Goal: Information Seeking & Learning: Learn about a topic

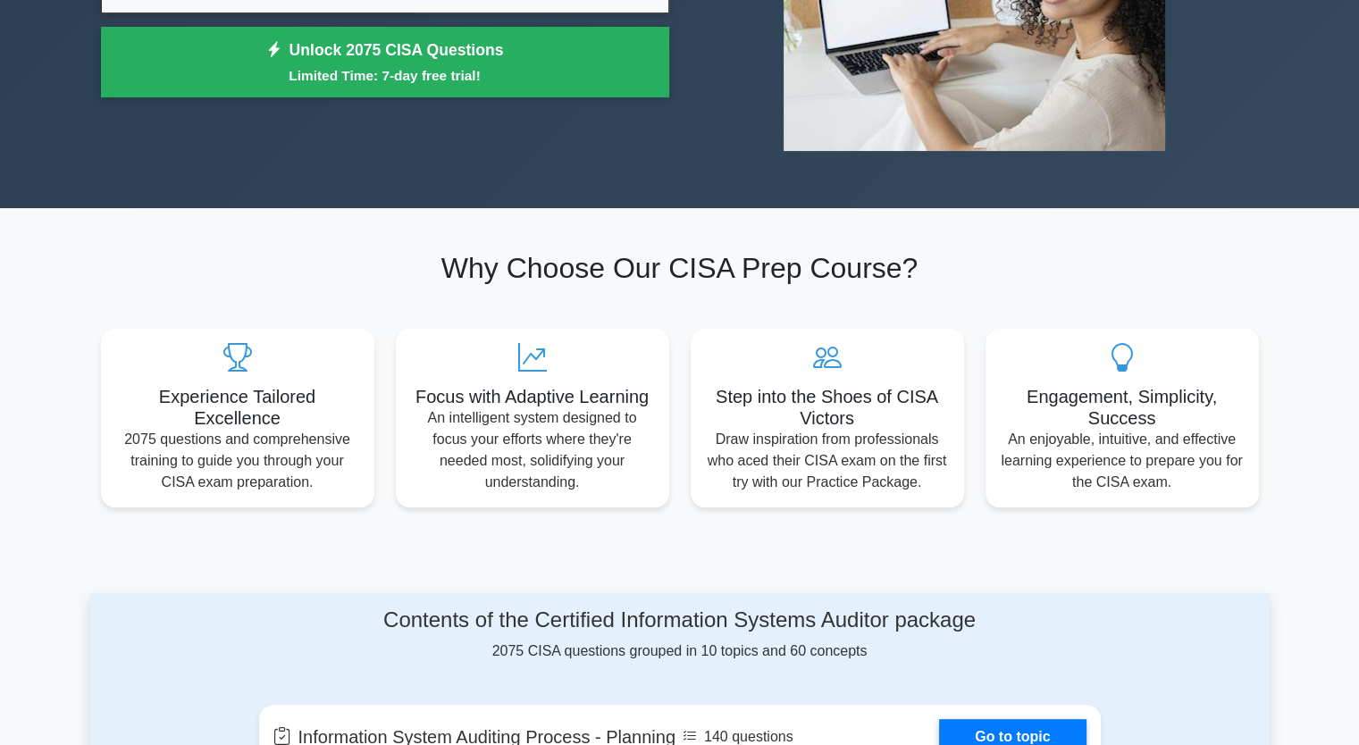
scroll to position [357, 0]
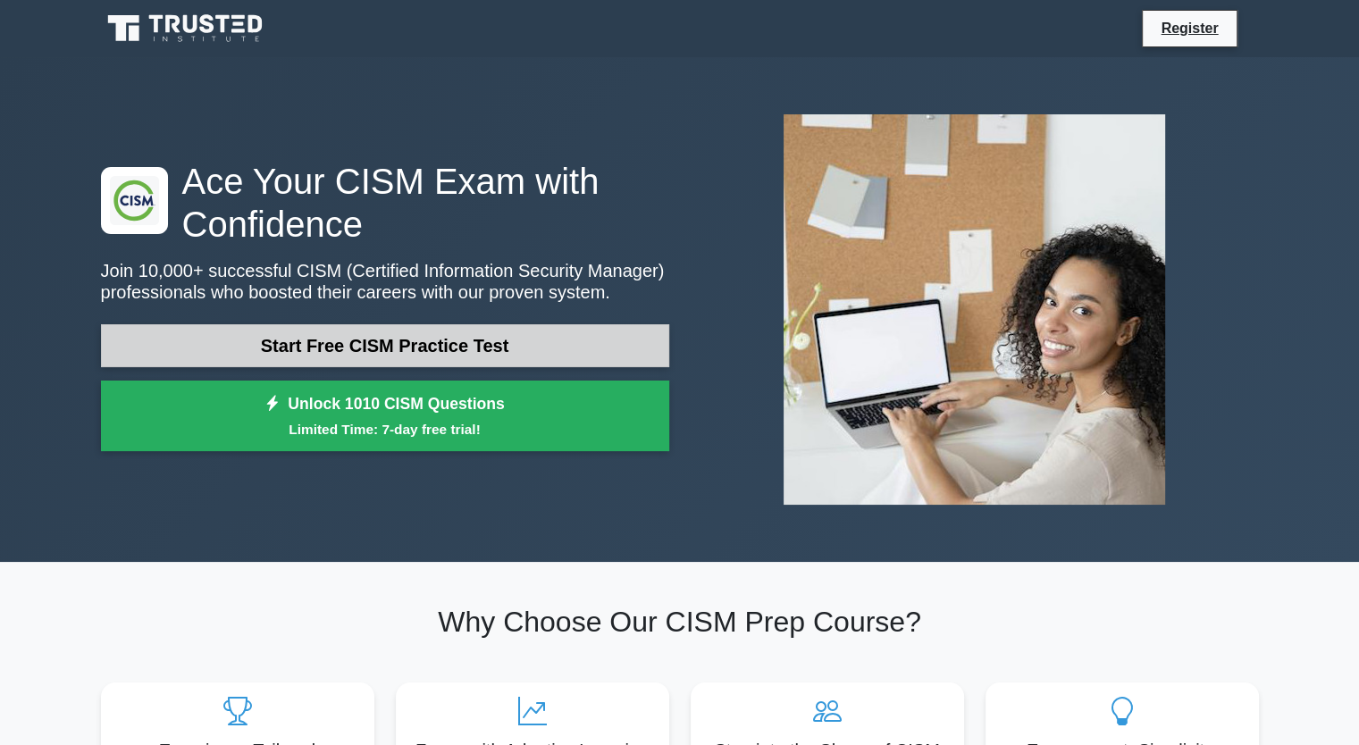
click at [465, 340] on link "Start Free CISM Practice Test" at bounding box center [385, 345] width 568 height 43
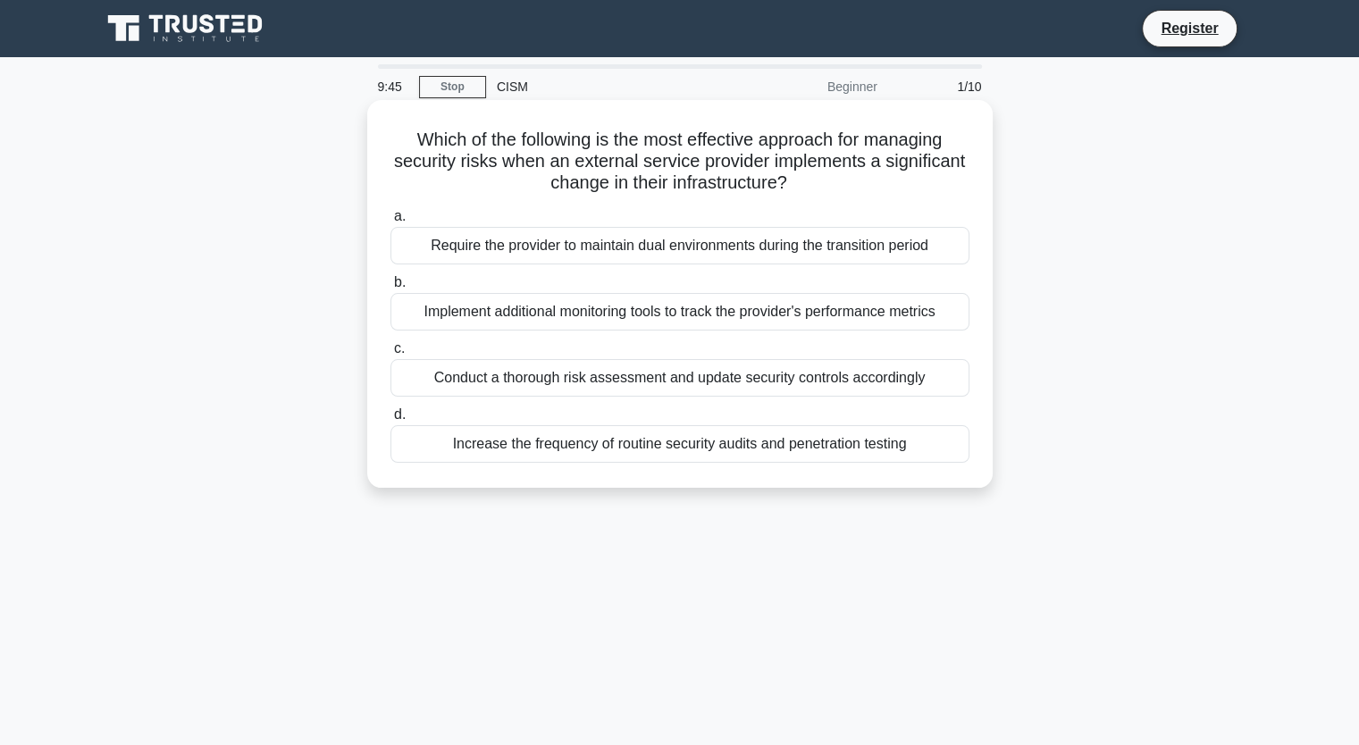
click at [704, 382] on div "Conduct a thorough risk assessment and update security controls accordingly" at bounding box center [679, 378] width 579 height 38
click at [390, 355] on input "c. Conduct a thorough risk assessment and update security controls accordingly" at bounding box center [390, 349] width 0 height 12
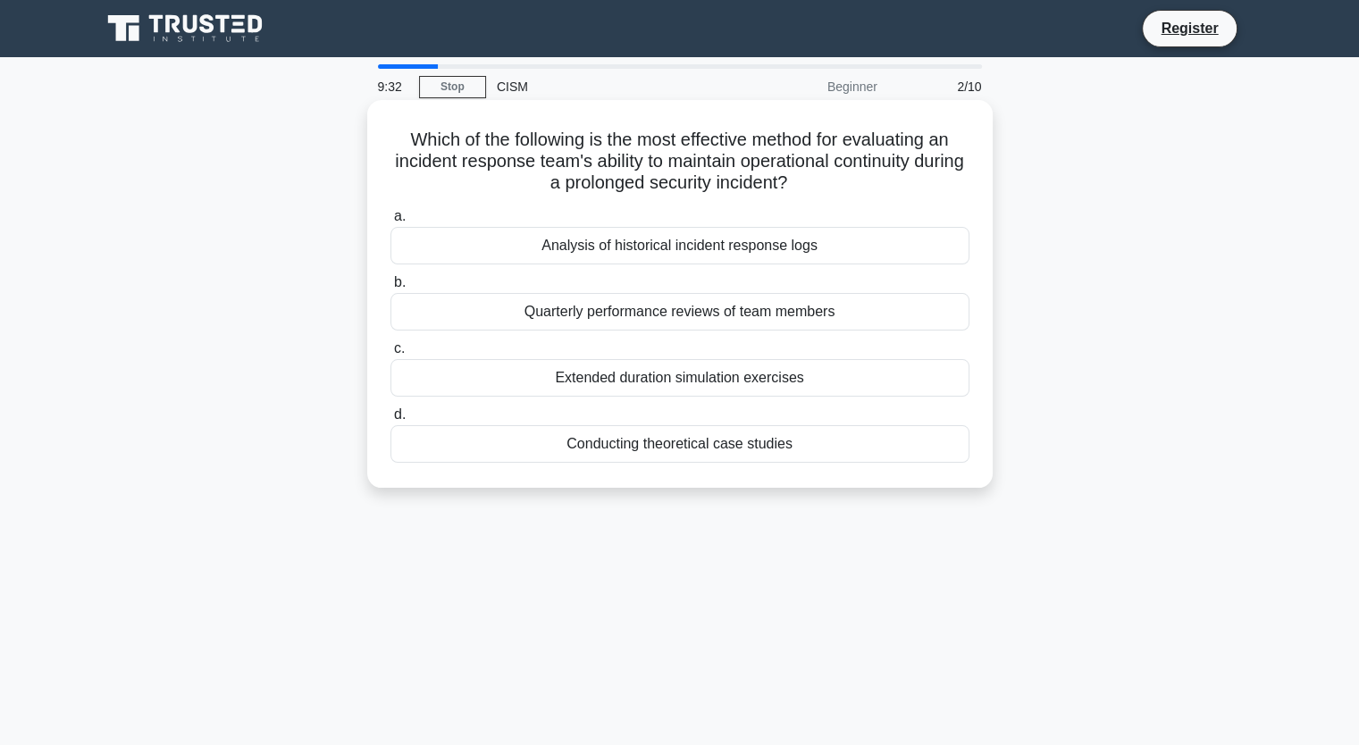
click at [709, 380] on div "Extended duration simulation exercises" at bounding box center [679, 378] width 579 height 38
click at [390, 355] on input "c. Extended duration simulation exercises" at bounding box center [390, 349] width 0 height 12
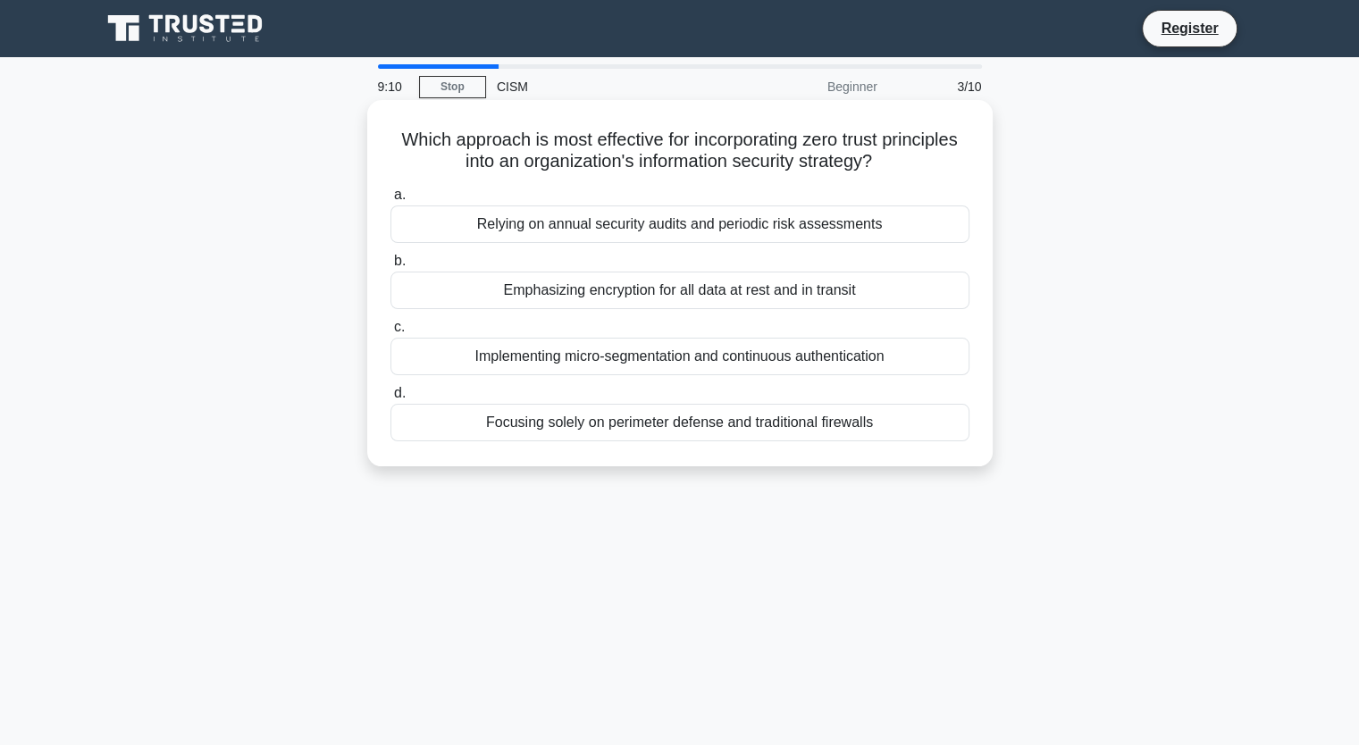
click at [611, 361] on div "Implementing micro-segmentation and continuous authentication" at bounding box center [679, 357] width 579 height 38
click at [390, 333] on input "c. Implementing micro-segmentation and continuous authentication" at bounding box center [390, 328] width 0 height 12
click at [614, 356] on div "Simplified user management and access rights administration" at bounding box center [679, 357] width 579 height 38
click at [390, 333] on input "c. Simplified user management and access rights administration" at bounding box center [390, 328] width 0 height 12
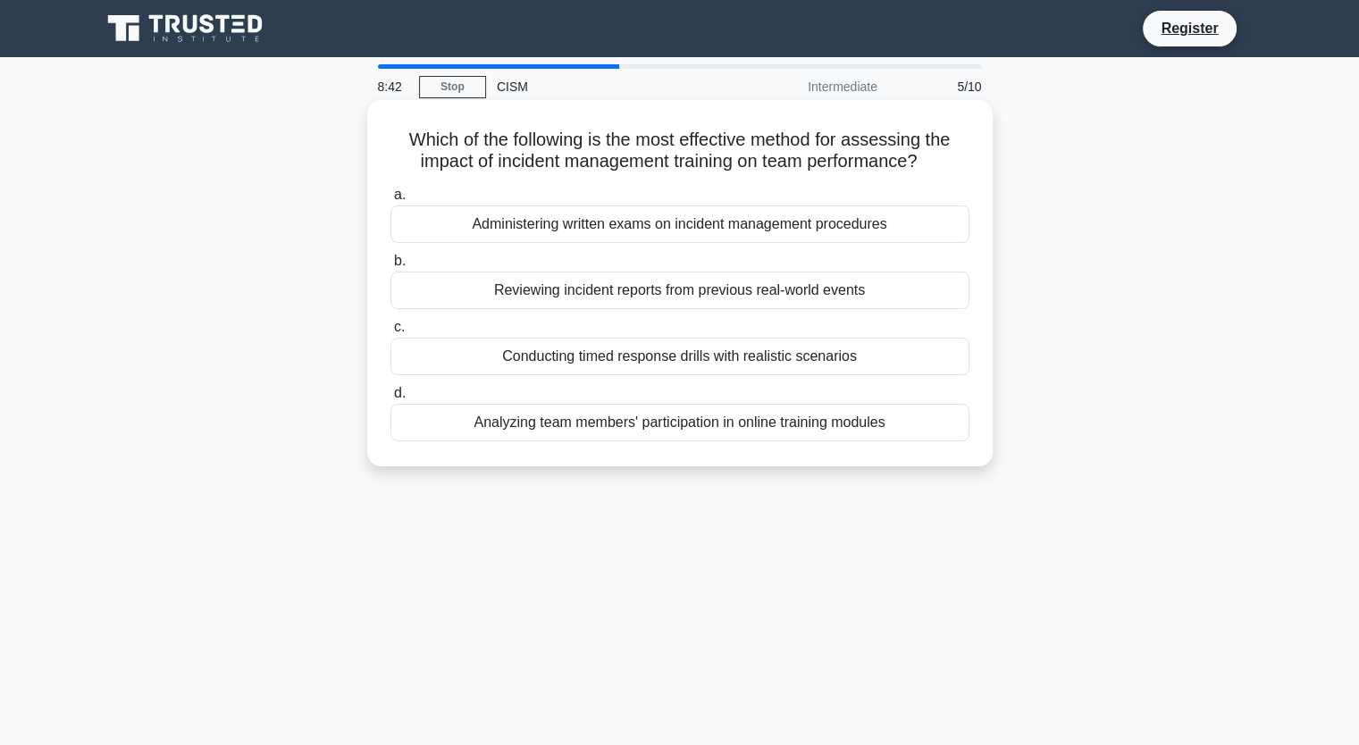
click at [624, 358] on div "Conducting timed response drills with realistic scenarios" at bounding box center [679, 357] width 579 height 38
click at [390, 333] on input "c. Conducting timed response drills with realistic scenarios" at bounding box center [390, 328] width 0 height 12
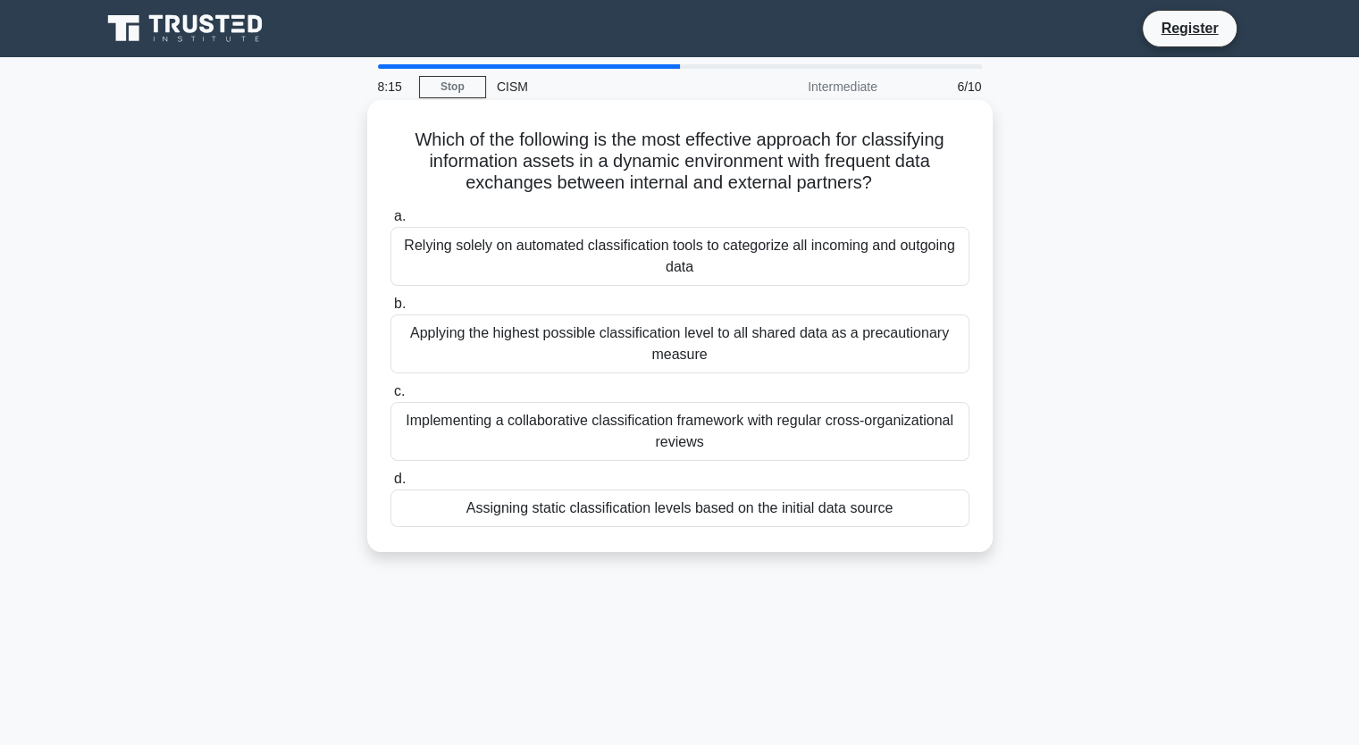
click at [716, 437] on div "Implementing a collaborative classification framework with regular cross-organi…" at bounding box center [679, 431] width 579 height 59
click at [390, 397] on input "c. Implementing a collaborative classification framework with regular cross-org…" at bounding box center [390, 392] width 0 height 12
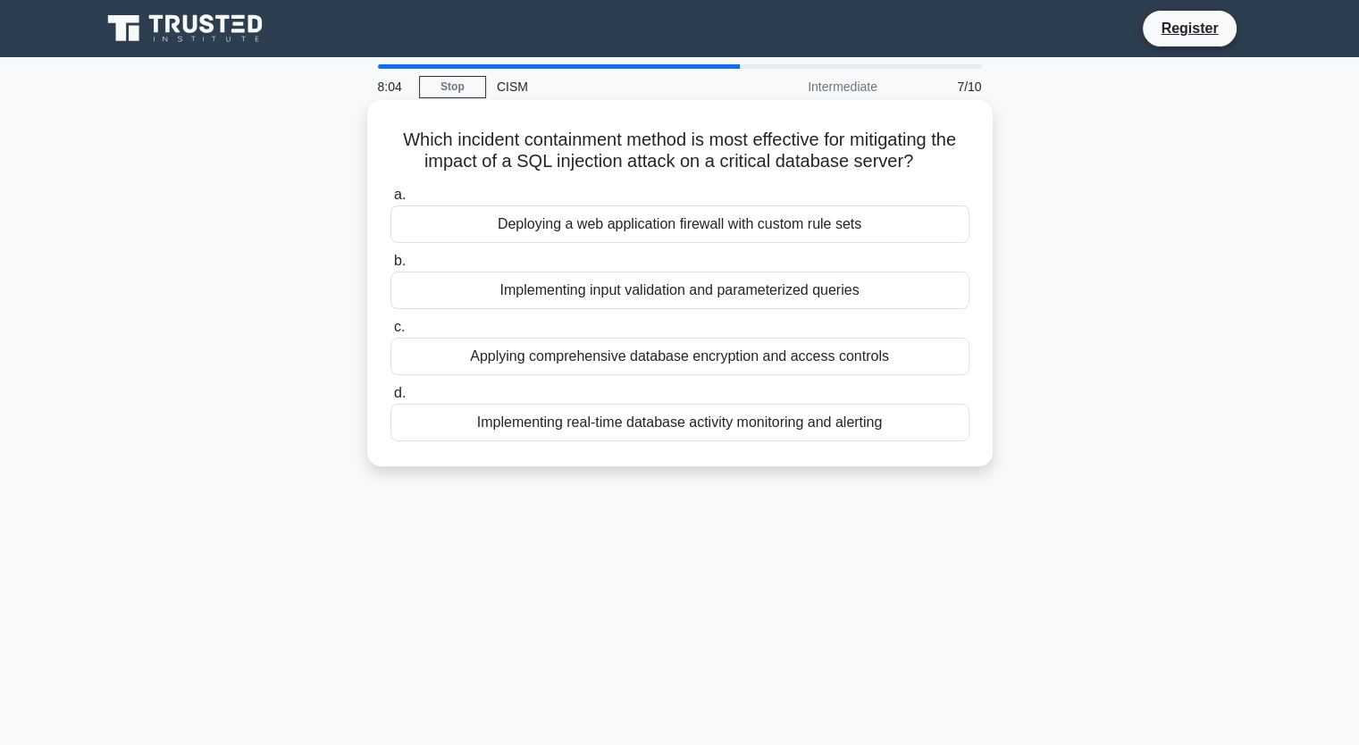
click at [621, 421] on div "Implementing real-time database activity monitoring and alerting" at bounding box center [679, 423] width 579 height 38
click at [390, 399] on input "d. Implementing real-time database activity monitoring and alerting" at bounding box center [390, 394] width 0 height 12
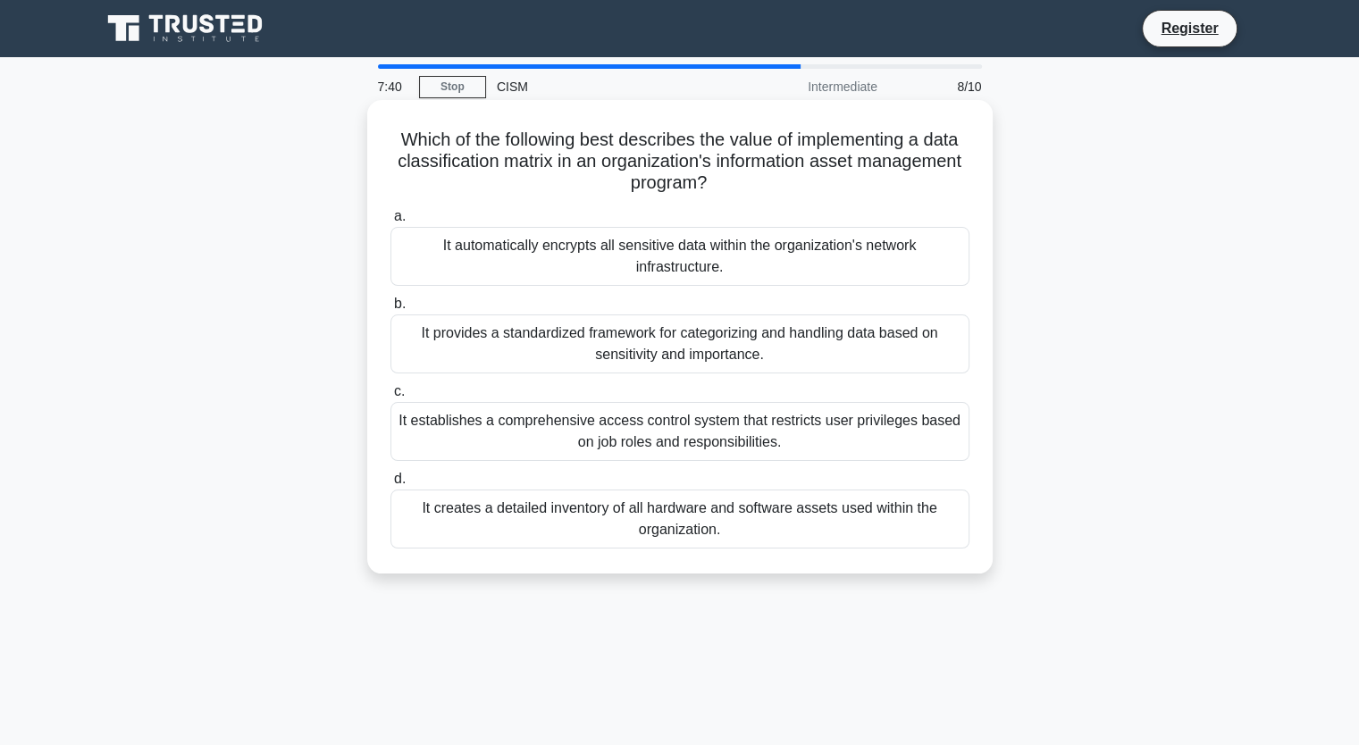
click at [678, 423] on div "It establishes a comprehensive access control system that restricts user privil…" at bounding box center [679, 431] width 579 height 59
click at [390, 397] on input "c. It establishes a comprehensive access control system that restricts user pri…" at bounding box center [390, 392] width 0 height 12
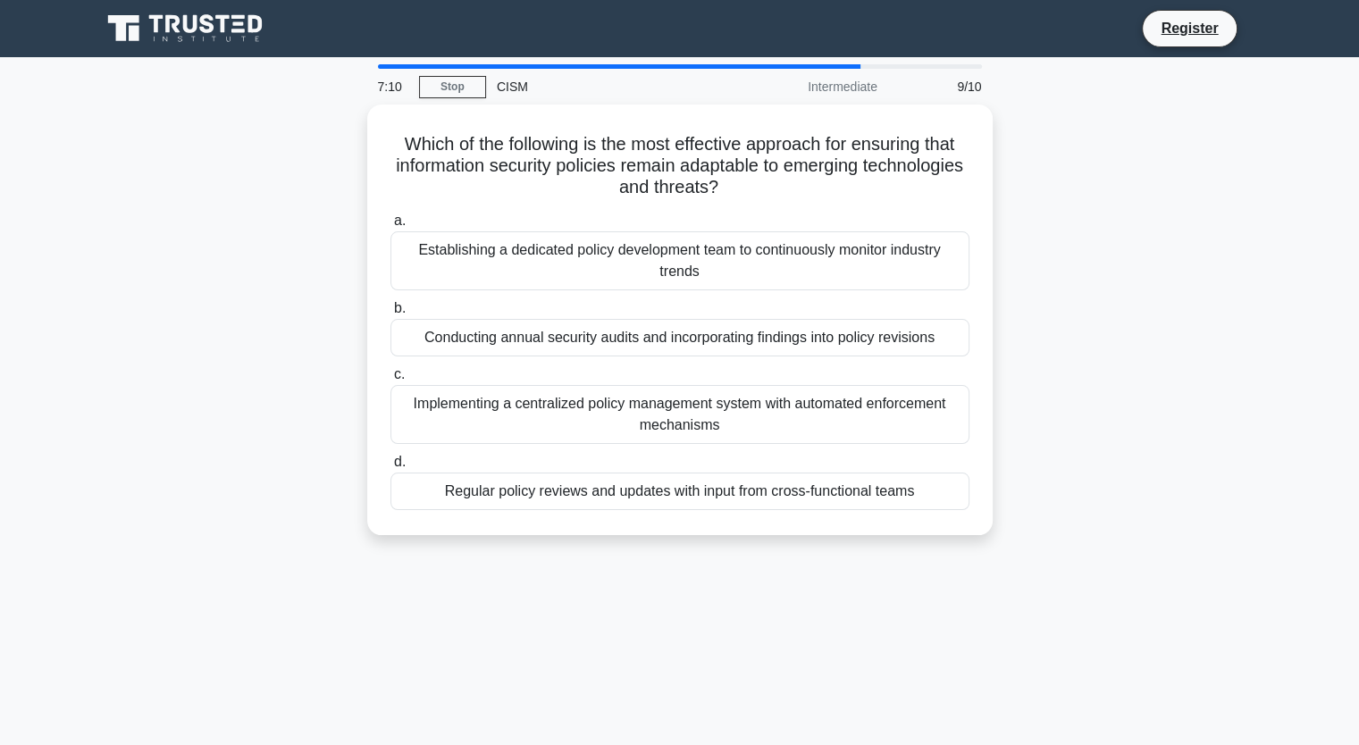
drag, startPoint x: 743, startPoint y: 282, endPoint x: 151, endPoint y: 453, distance: 616.3
click at [151, 453] on div "Which of the following is the most effective approach for ensuring that informa…" at bounding box center [679, 331] width 1179 height 452
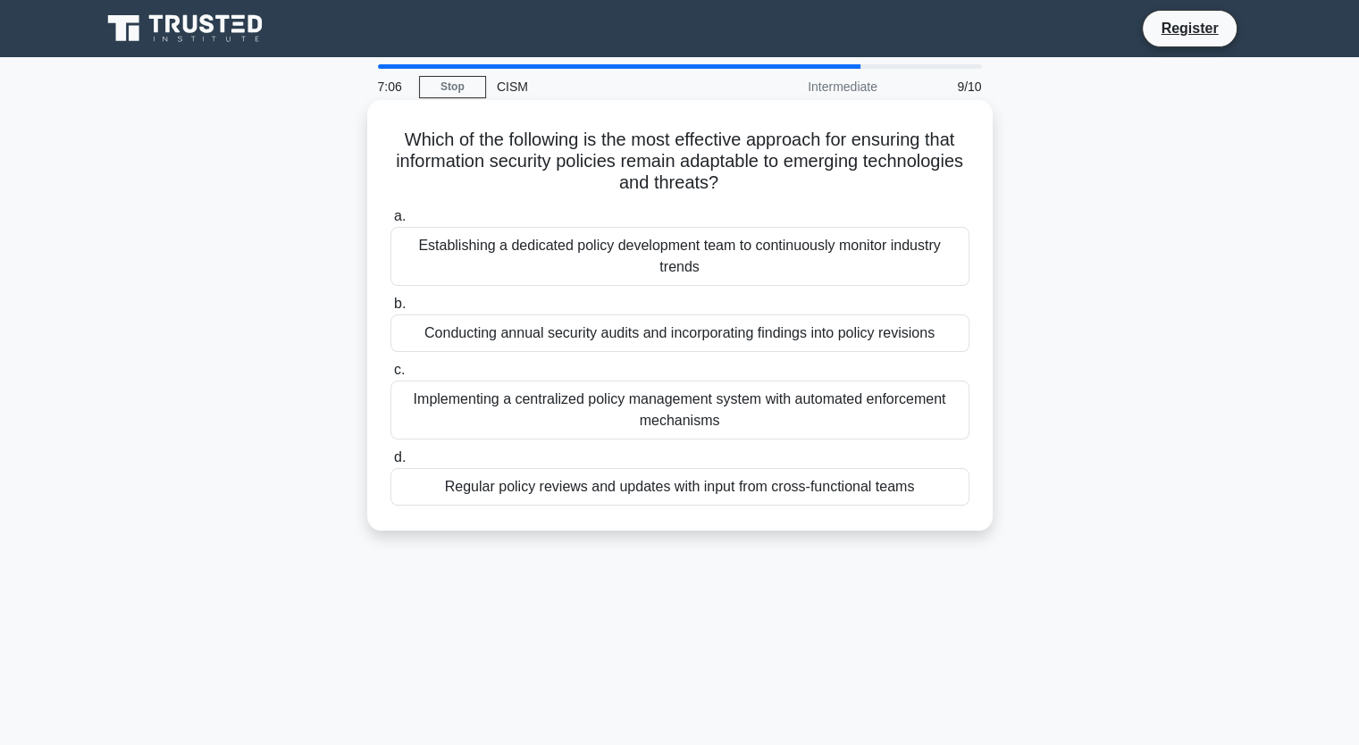
click at [541, 481] on div "Regular policy reviews and updates with input from cross-functional teams" at bounding box center [679, 487] width 579 height 38
click at [390, 464] on input "d. Regular policy reviews and updates with input from cross-functional teams" at bounding box center [390, 458] width 0 height 12
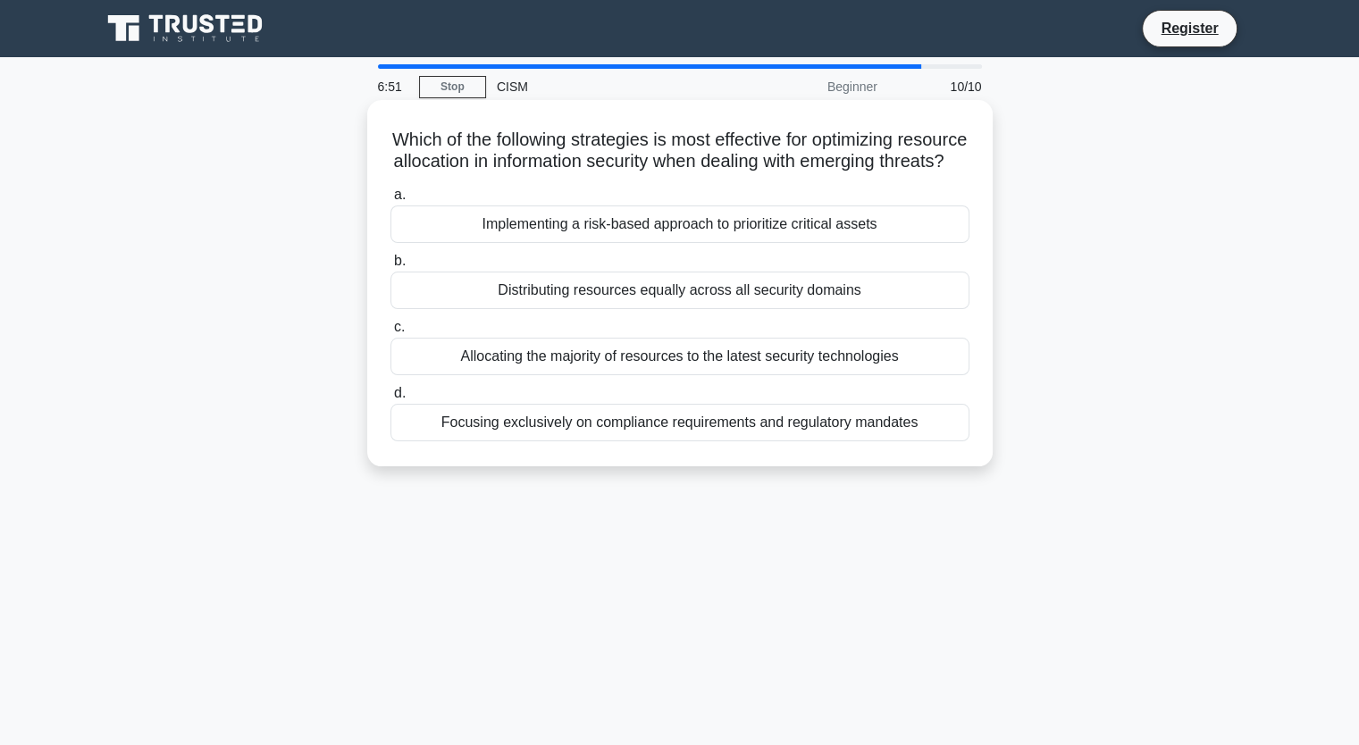
click at [697, 243] on div "Implementing a risk-based approach to prioritize critical assets" at bounding box center [679, 224] width 579 height 38
click at [390, 201] on input "a. Implementing a risk-based approach to prioritize critical assets" at bounding box center [390, 195] width 0 height 12
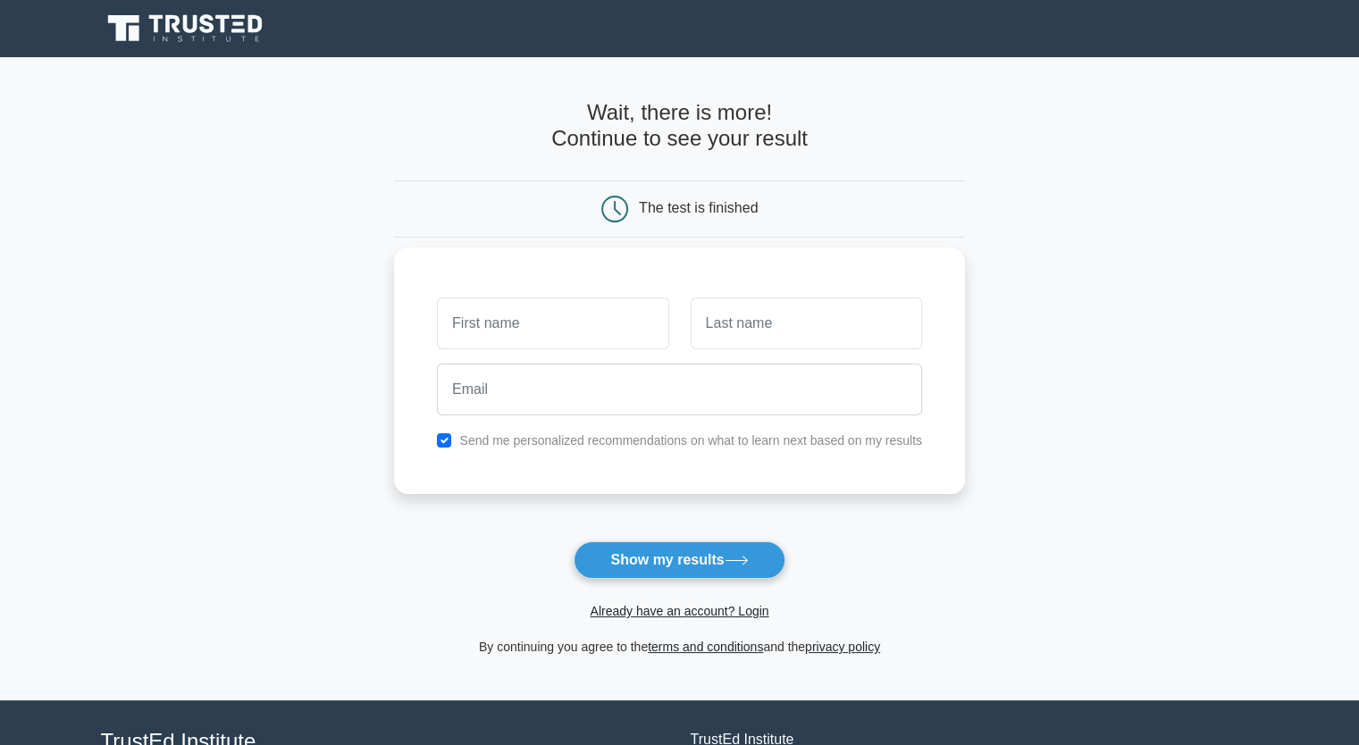
click at [615, 322] on input "text" at bounding box center [552, 323] width 231 height 52
type input "kbalgobin2012@gmail.com"
click at [802, 335] on input "text" at bounding box center [805, 323] width 231 height 52
type input "balgo"
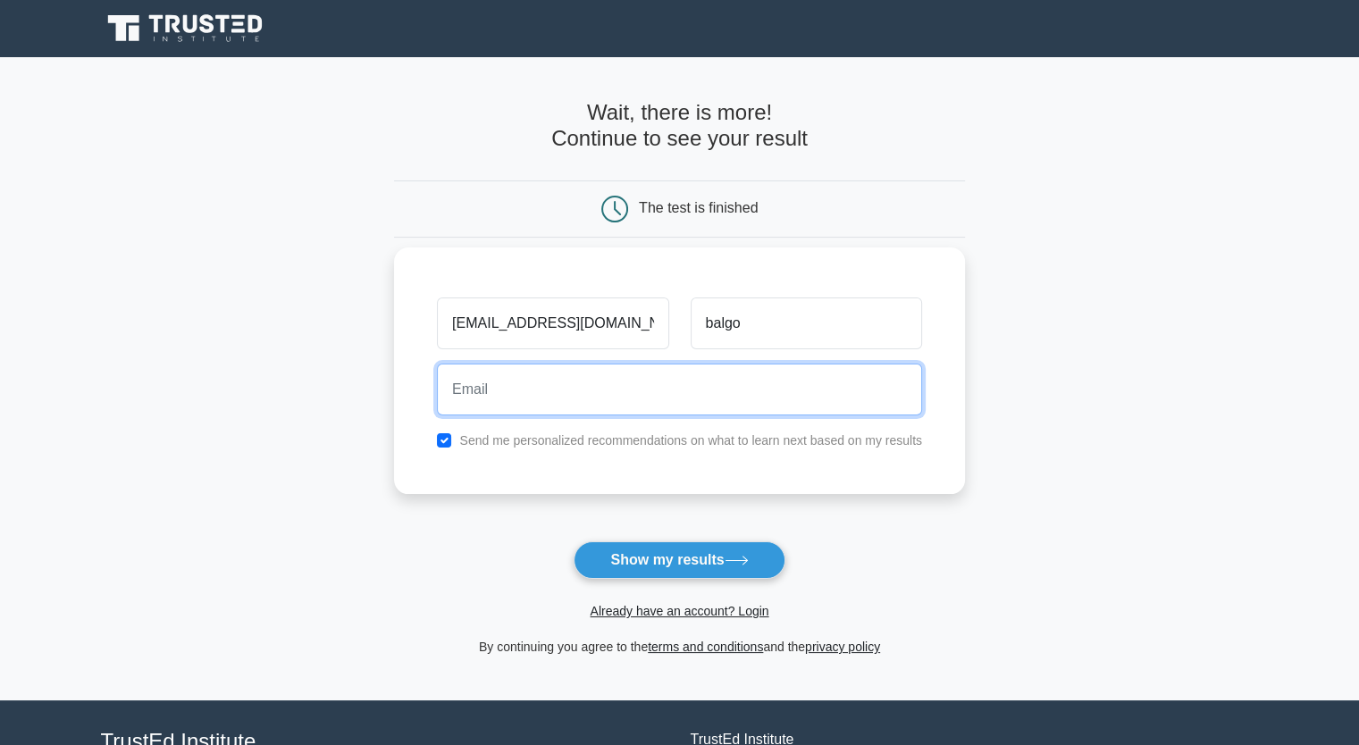
click at [648, 408] on input "email" at bounding box center [679, 390] width 485 height 52
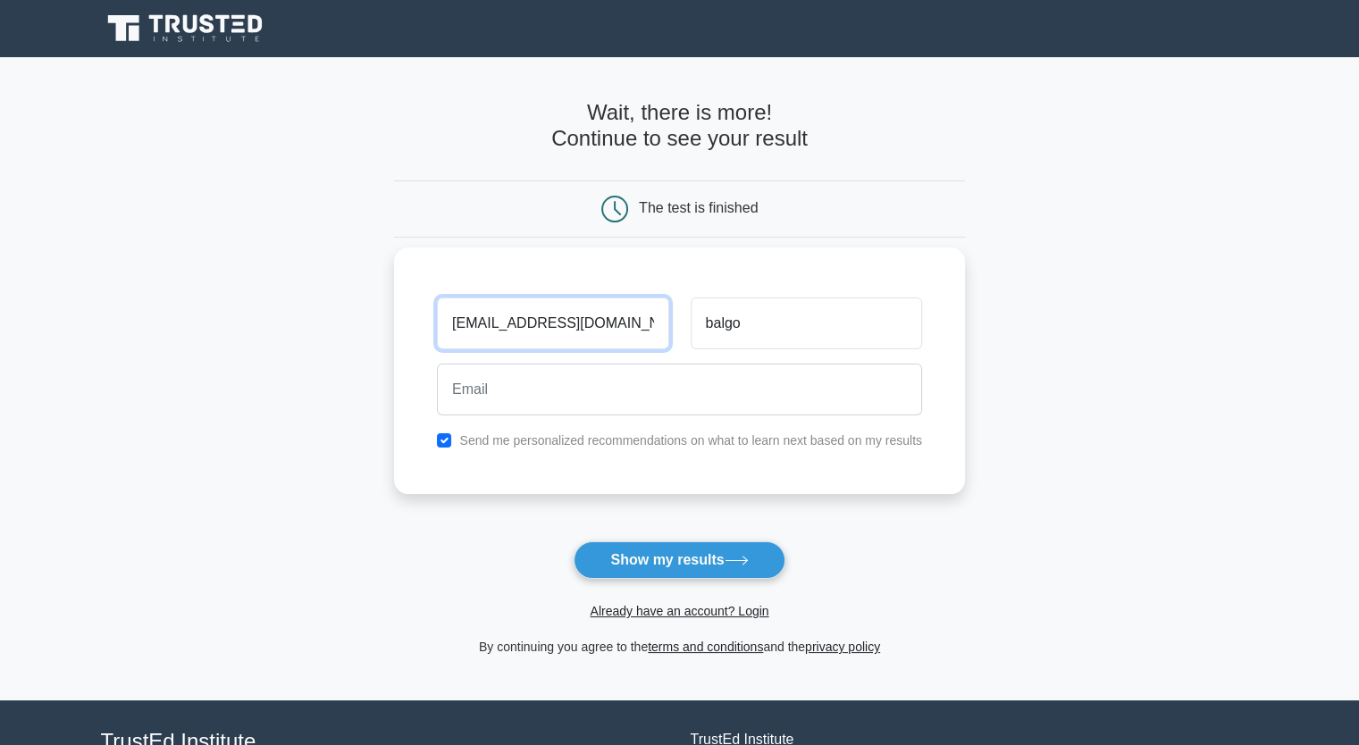
click at [637, 335] on input "kbalgobin2012@gmail.com" at bounding box center [552, 323] width 231 height 52
drag, startPoint x: 642, startPoint y: 328, endPoint x: 0, endPoint y: 339, distance: 642.3
click at [0, 339] on main "Wait, there is more! Continue to see your result The test is finished balgo" at bounding box center [679, 378] width 1359 height 643
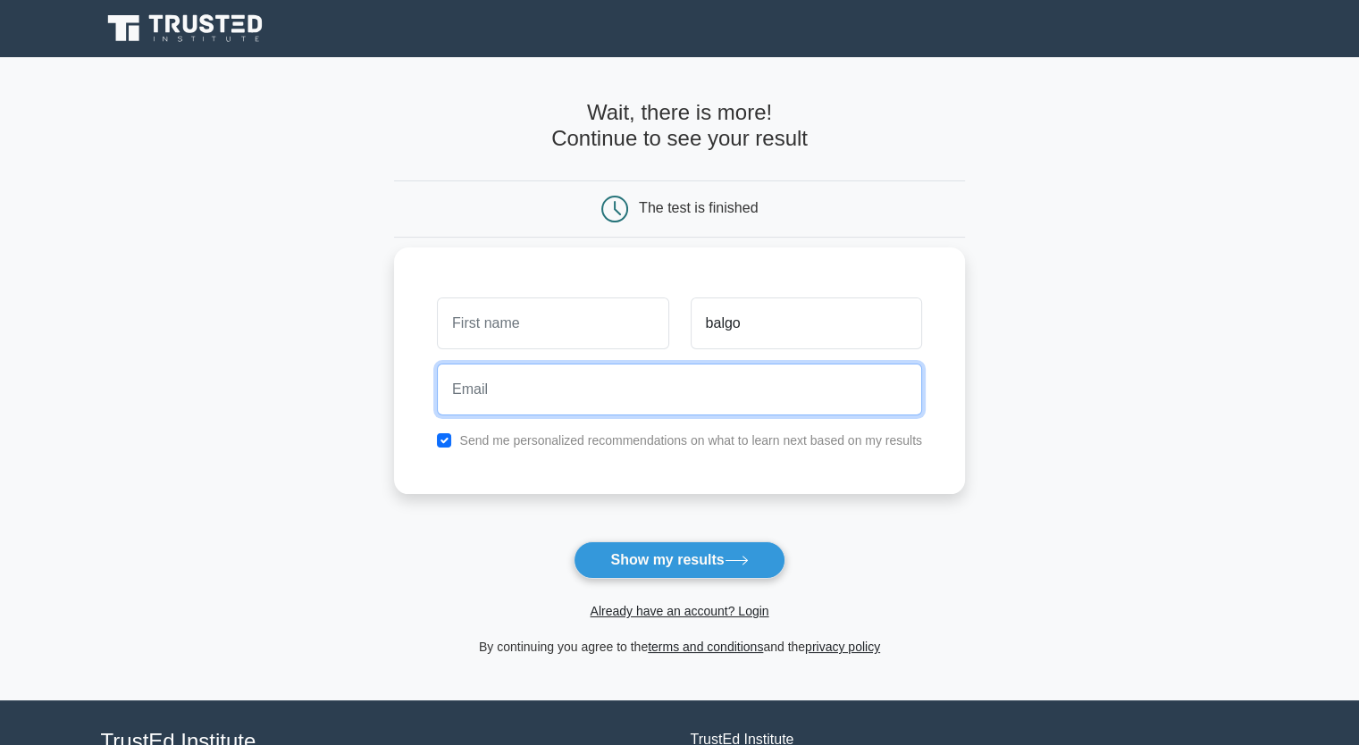
click at [607, 373] on input "email" at bounding box center [679, 390] width 485 height 52
paste input "kbalgobin2012@gmail.com"
type input "kbalgobin2012@gmail.com"
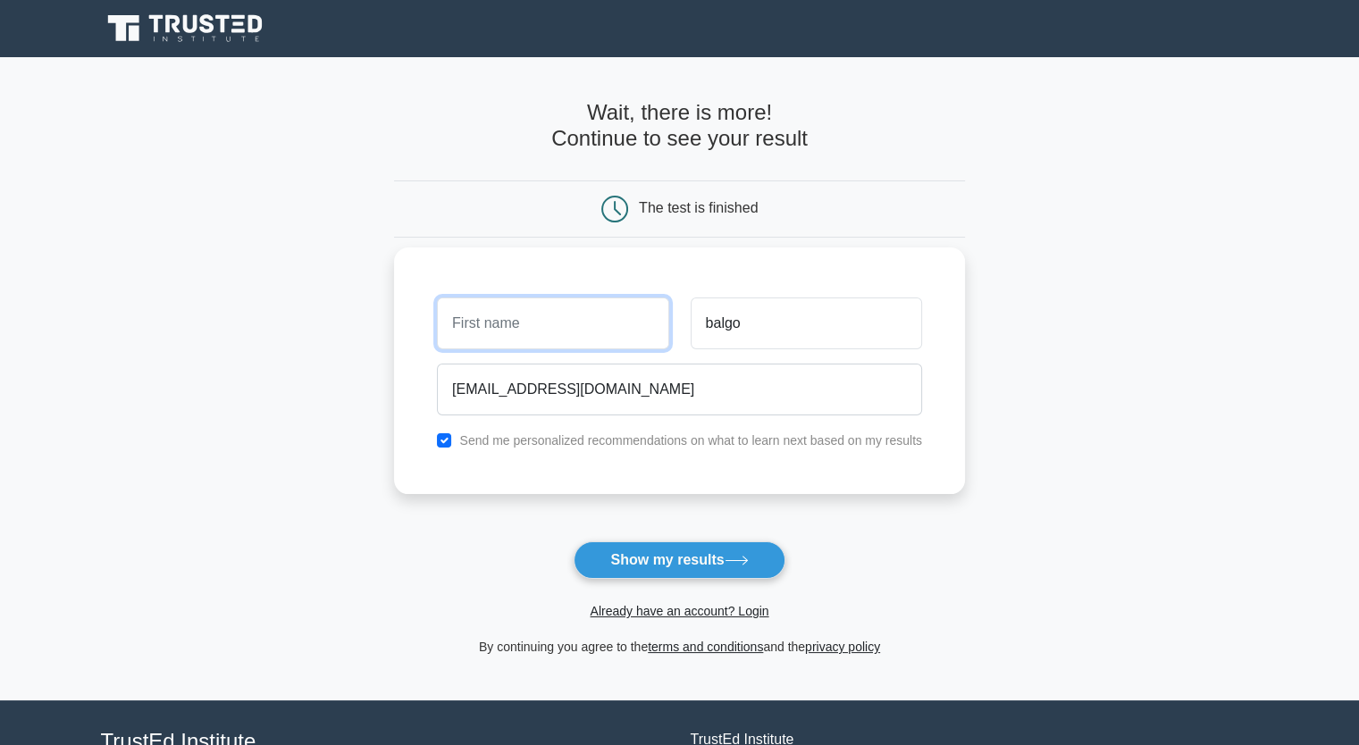
click at [562, 337] on input "text" at bounding box center [552, 323] width 231 height 52
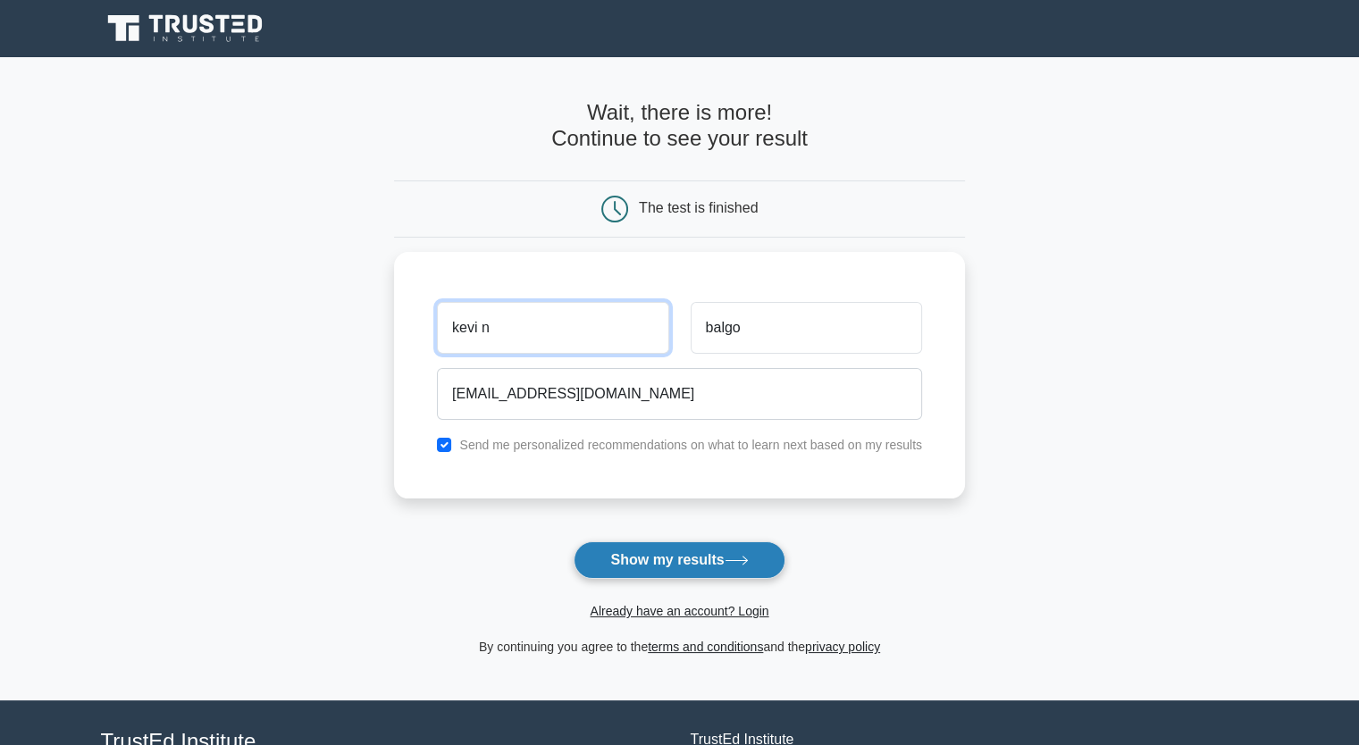
type input "kevi n"
click at [697, 554] on button "Show my results" at bounding box center [678, 560] width 211 height 38
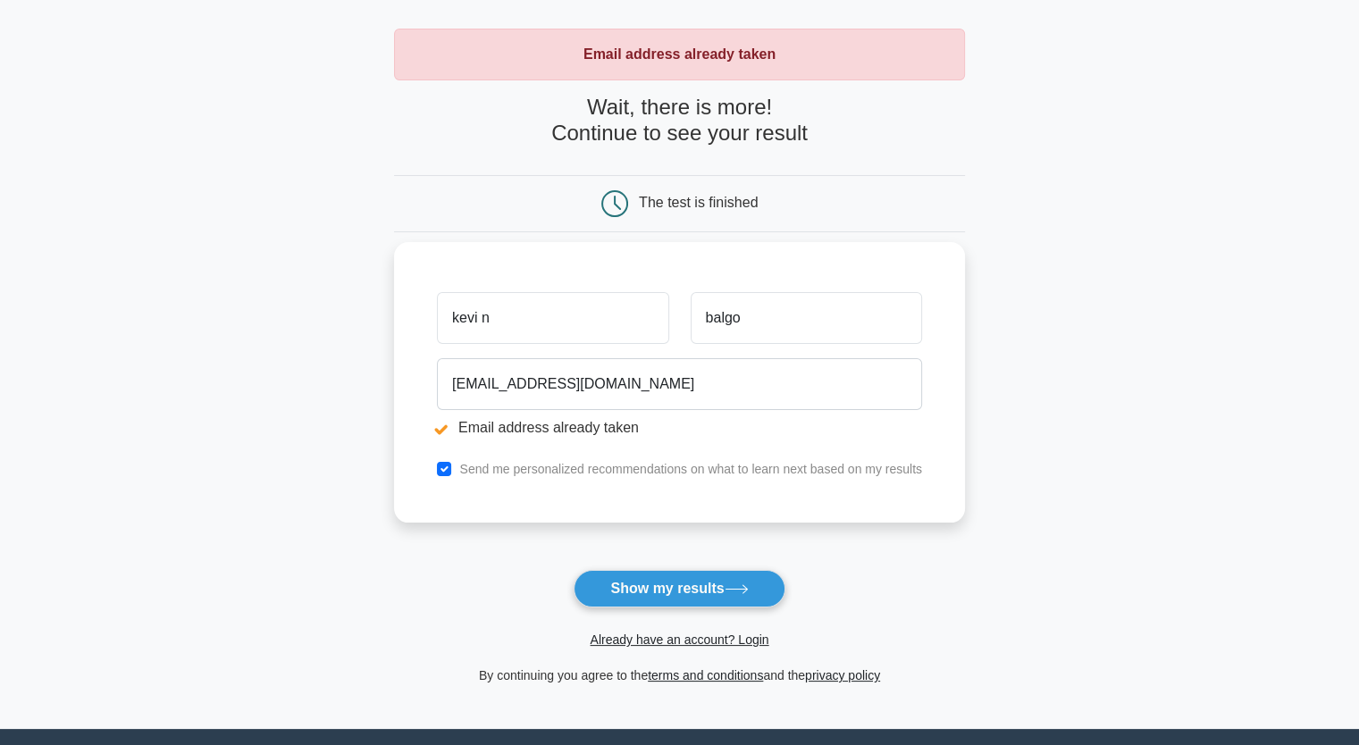
scroll to position [179, 0]
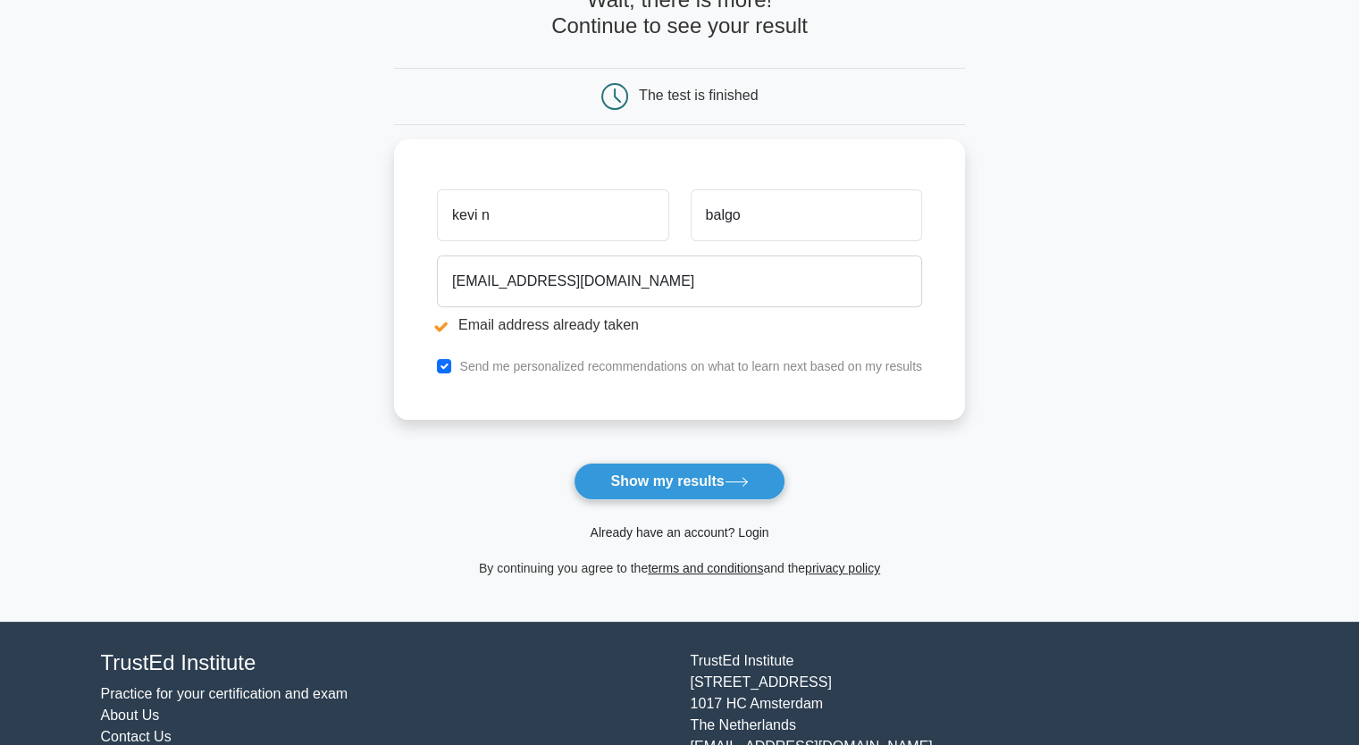
click at [755, 526] on link "Already have an account? Login" at bounding box center [679, 532] width 179 height 14
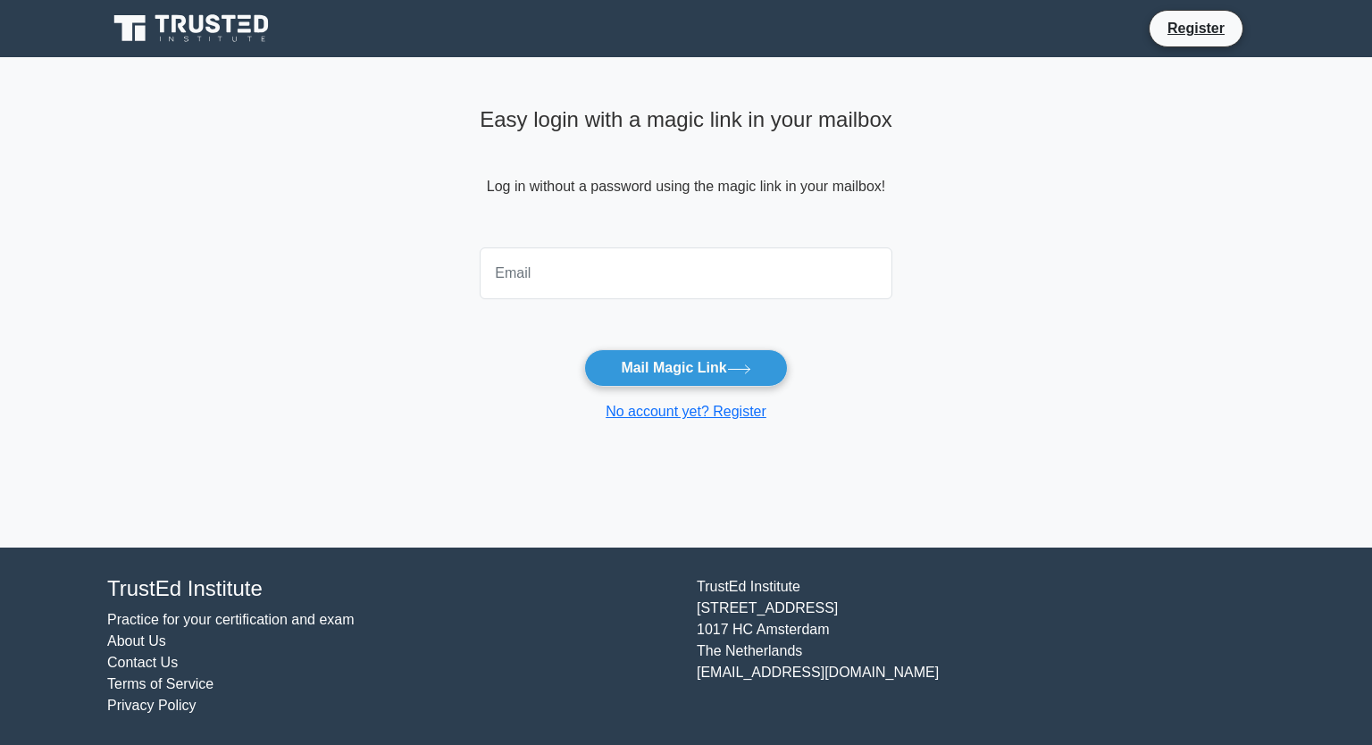
click at [582, 279] on input "email" at bounding box center [686, 273] width 413 height 52
type input "[EMAIL_ADDRESS][DOMAIN_NAME]"
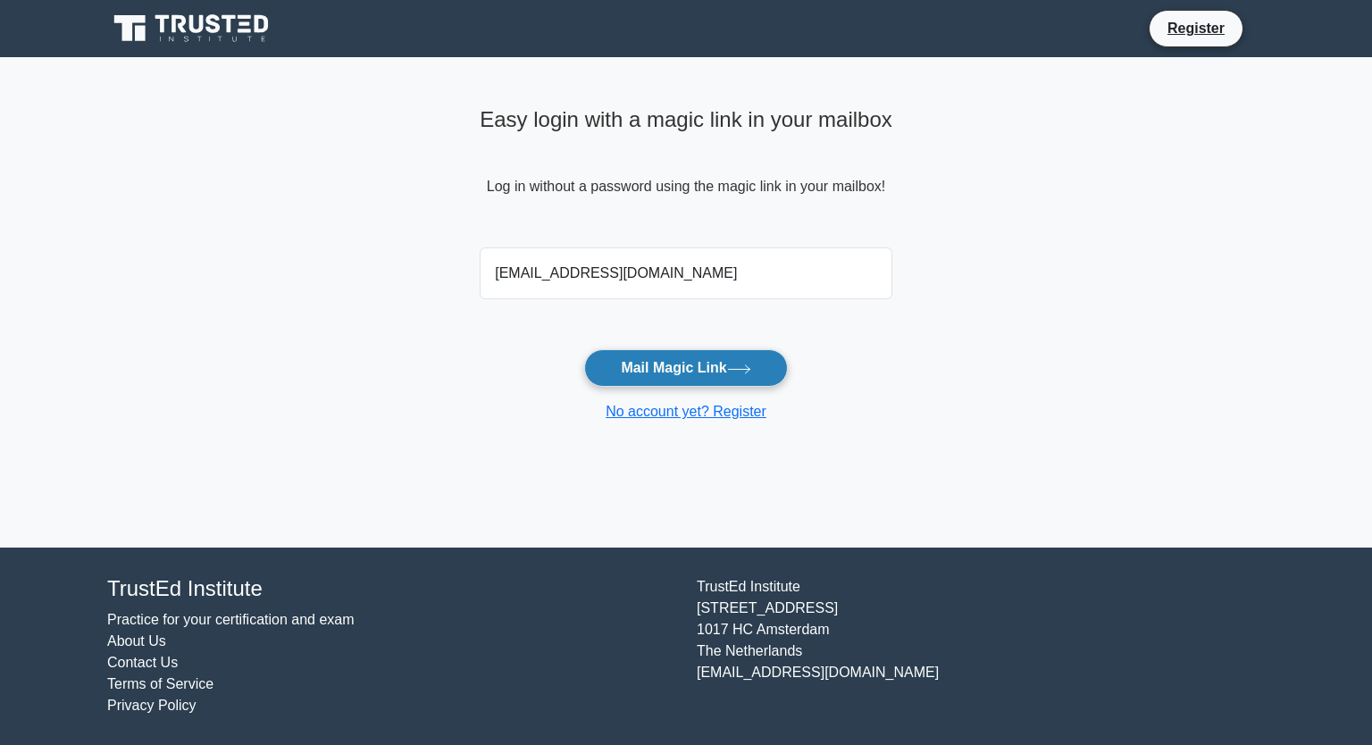
click at [682, 364] on button "Mail Magic Link" at bounding box center [685, 368] width 203 height 38
